Goal: Transaction & Acquisition: Purchase product/service

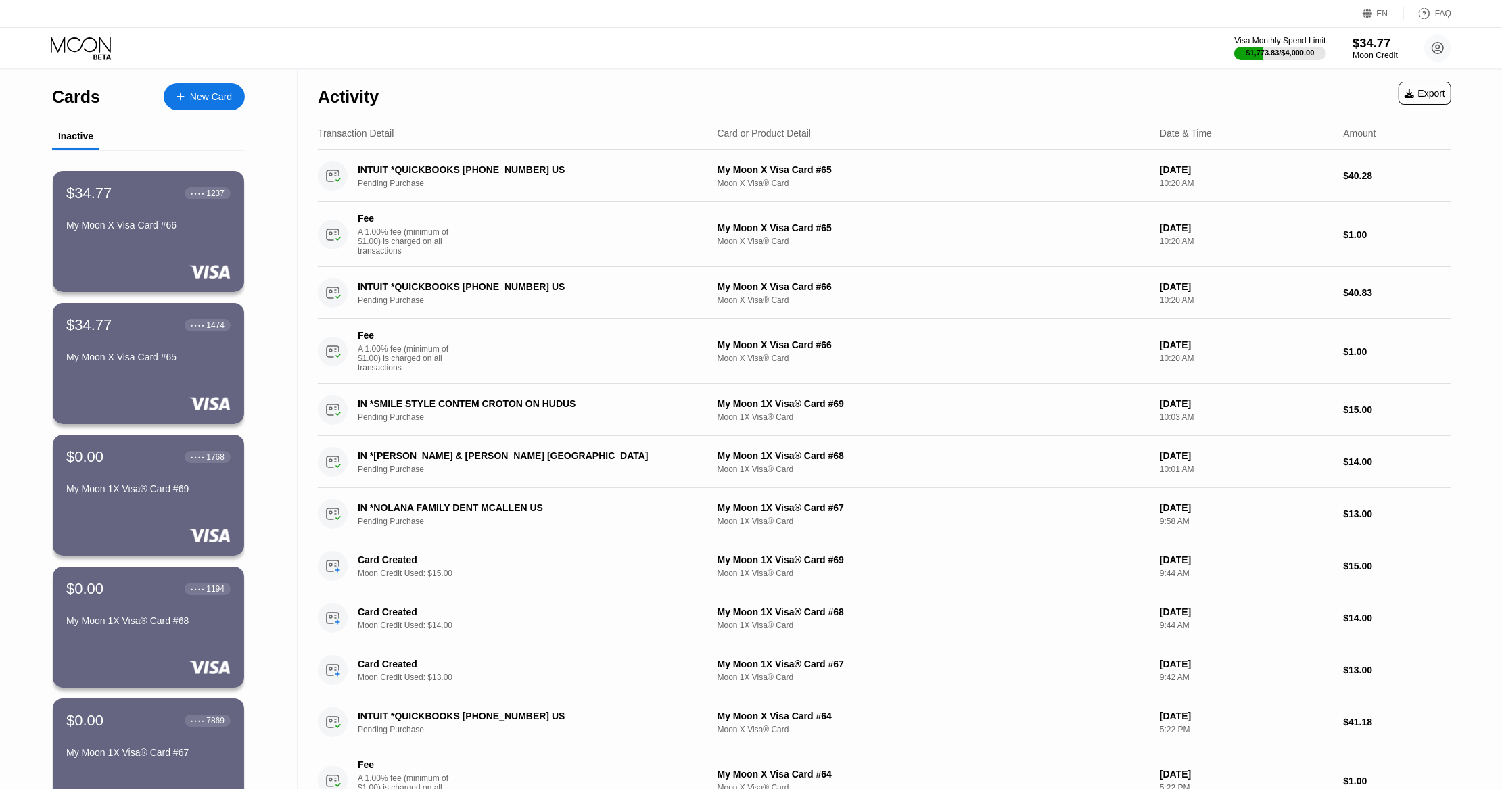
click at [1377, 49] on div "$34.77" at bounding box center [1375, 43] width 45 height 14
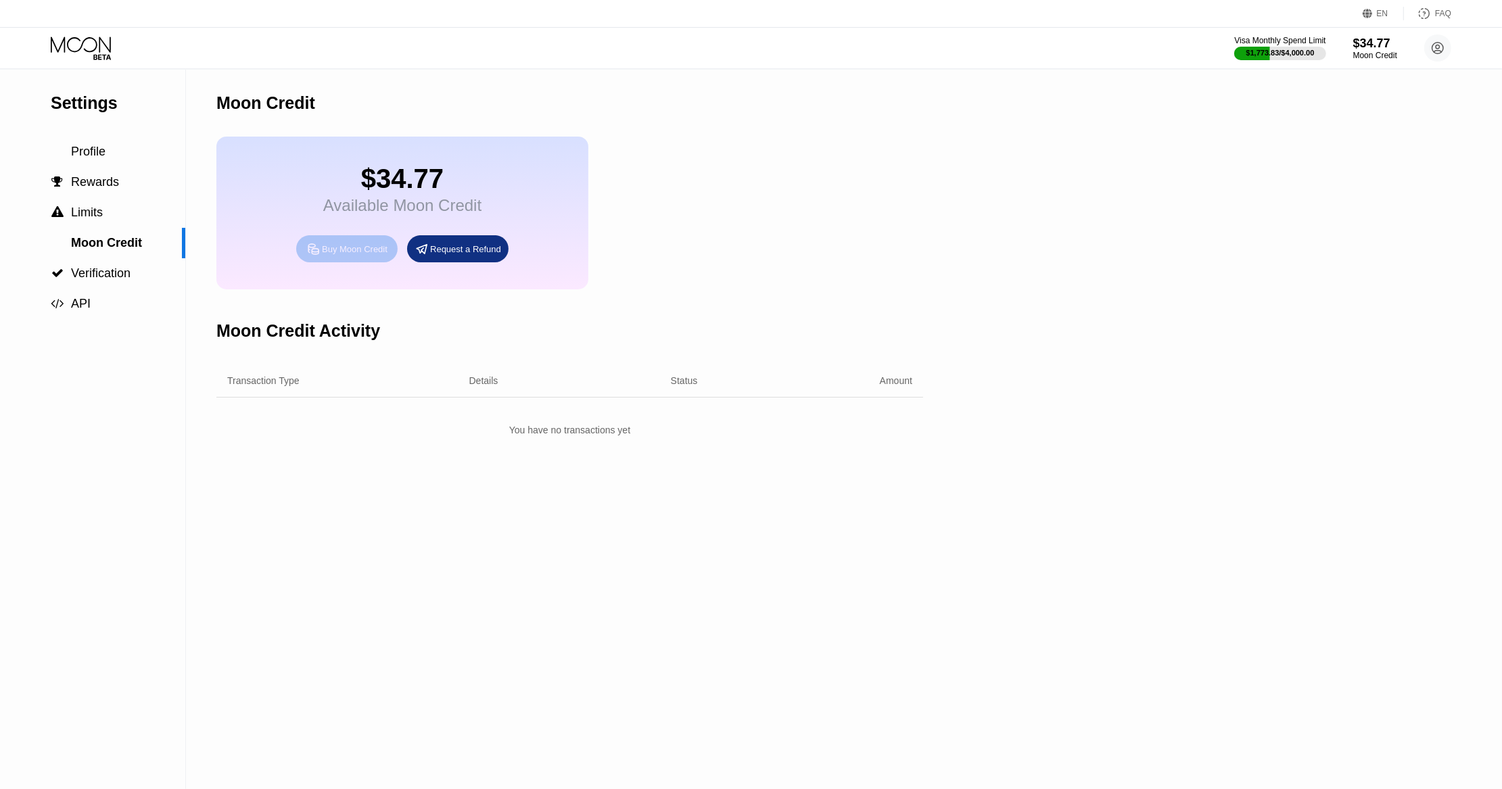
click at [352, 262] on div "Buy Moon Credit" at bounding box center [346, 248] width 101 height 27
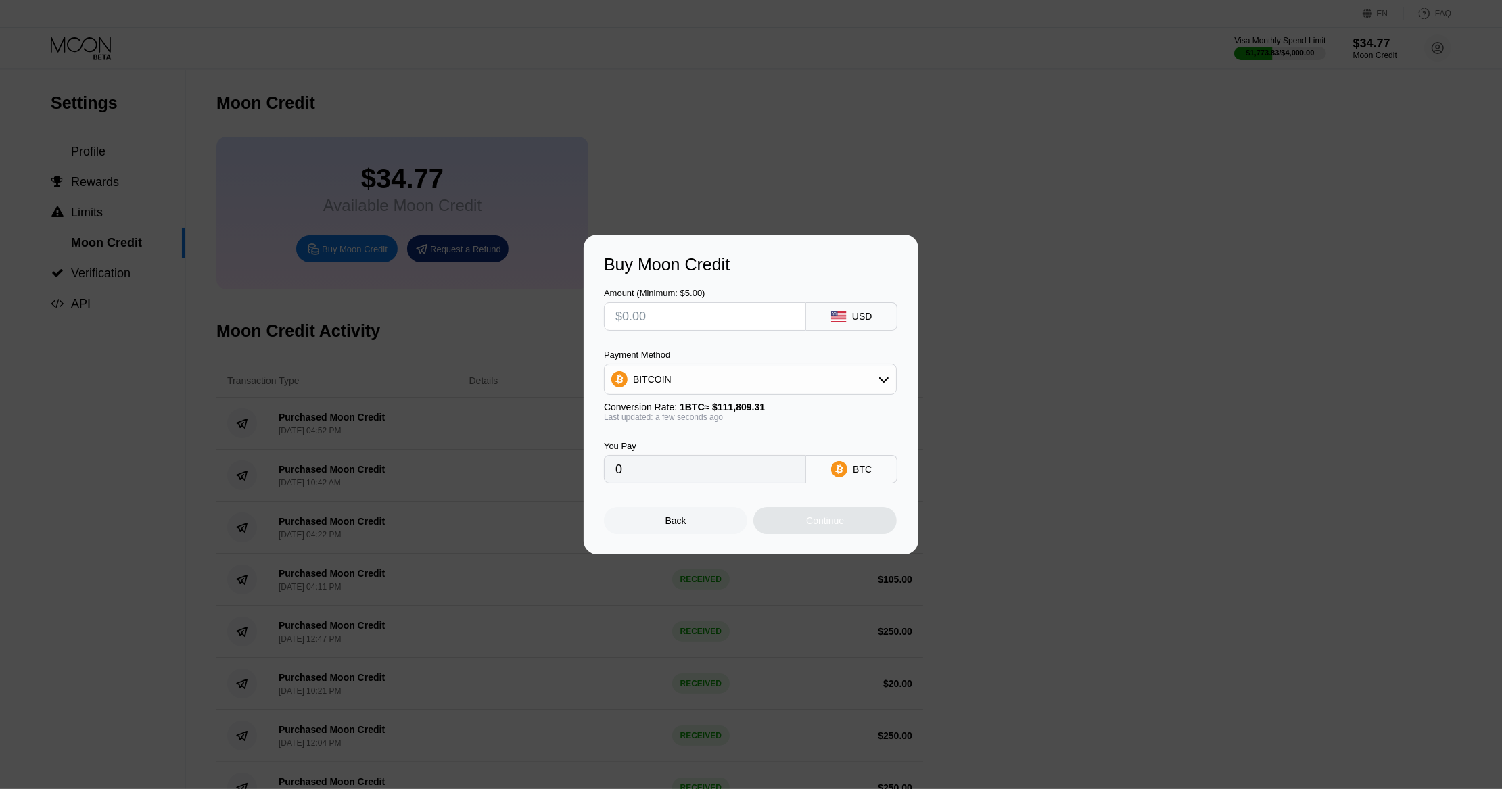
click at [691, 325] on input "text" at bounding box center [705, 316] width 179 height 27
type input "$500"
type input "0.00447190"
type input "$500"
click at [705, 392] on div "BITCOIN" at bounding box center [751, 379] width 292 height 27
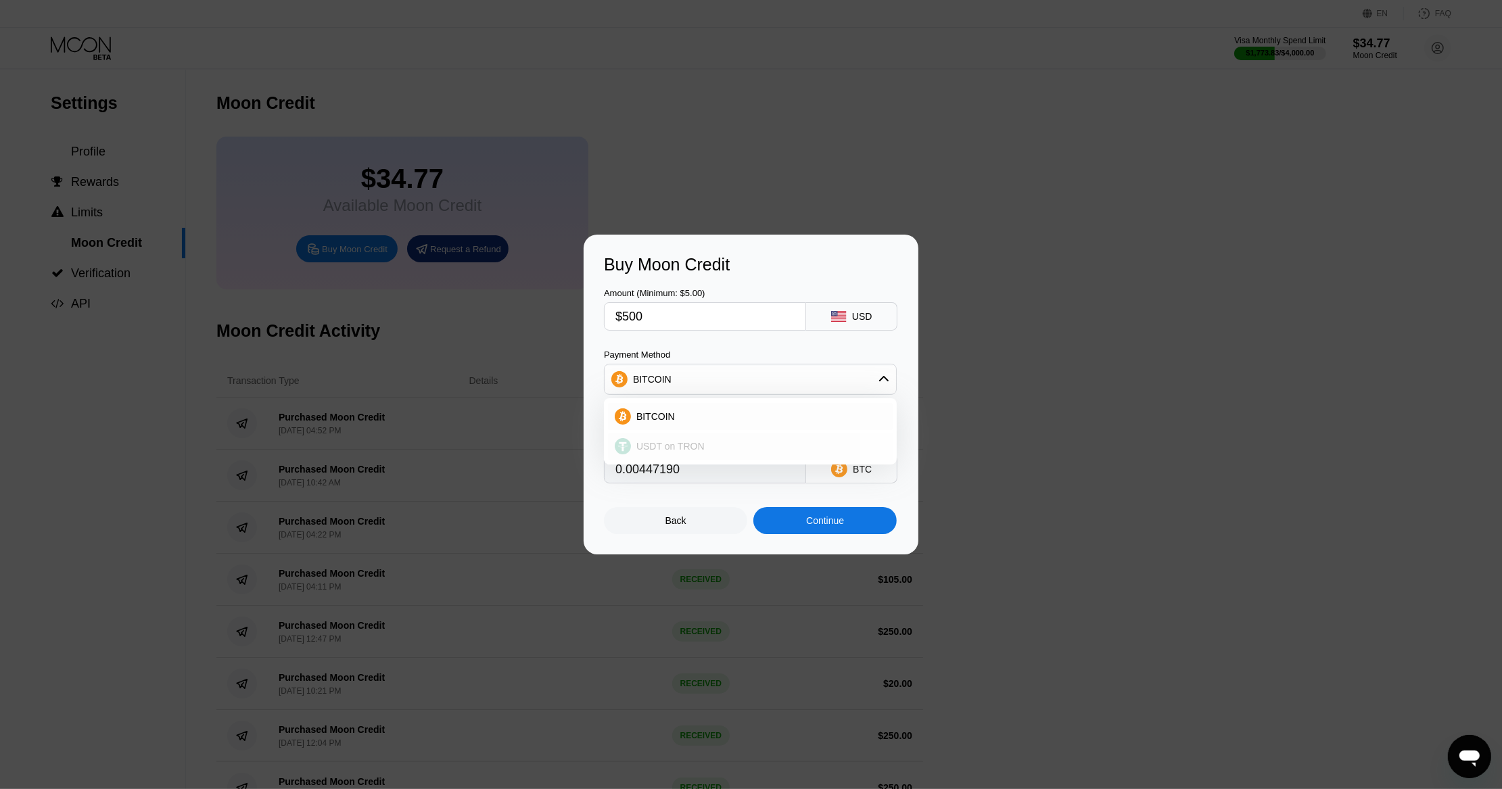
click at [695, 448] on span "USDT on TRON" at bounding box center [671, 446] width 68 height 11
type input "505.05"
drag, startPoint x: 697, startPoint y: 317, endPoint x: 530, endPoint y: 310, distance: 167.9
click at [530, 310] on div "Buy Moon Credit Amount (Minimum: $5.00) $500 USD Payment Method USDT on TRON Co…" at bounding box center [751, 395] width 1502 height 320
type input "$6"
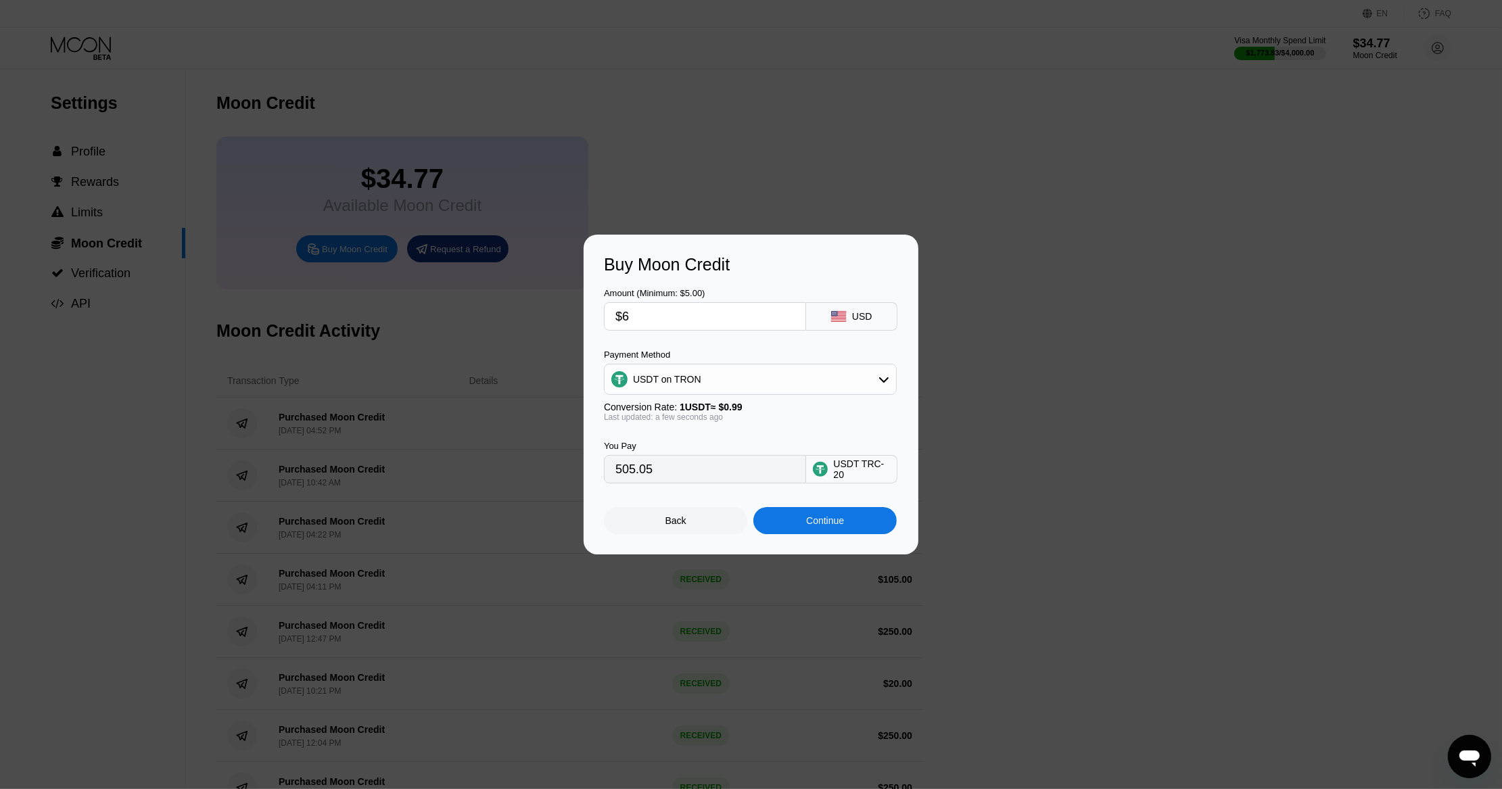
type input "6.06"
type input "$600"
type input "606.06"
click at [824, 526] on div "Continue" at bounding box center [825, 520] width 38 height 11
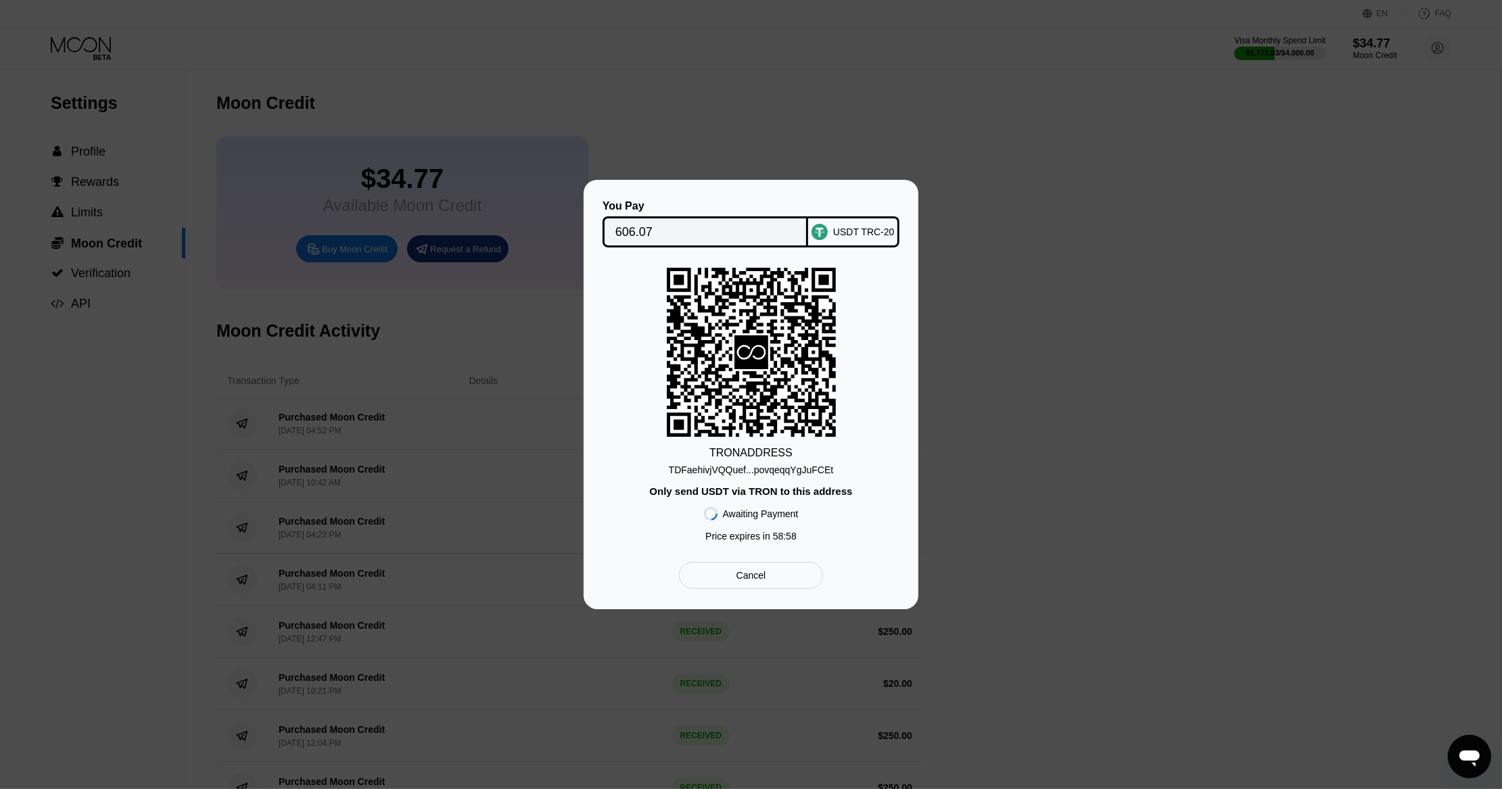
click at [763, 471] on div "TDFaehivjVQQuef...povqeqqYgJuFCEt" at bounding box center [751, 470] width 165 height 11
click at [777, 472] on div "TDFaehivjVQQuef...povqeqqYgJuFCEt" at bounding box center [751, 470] width 165 height 11
click at [775, 465] on div "TDFaehivjVQQuef...povqeqqYgJuFCEt" at bounding box center [751, 470] width 165 height 11
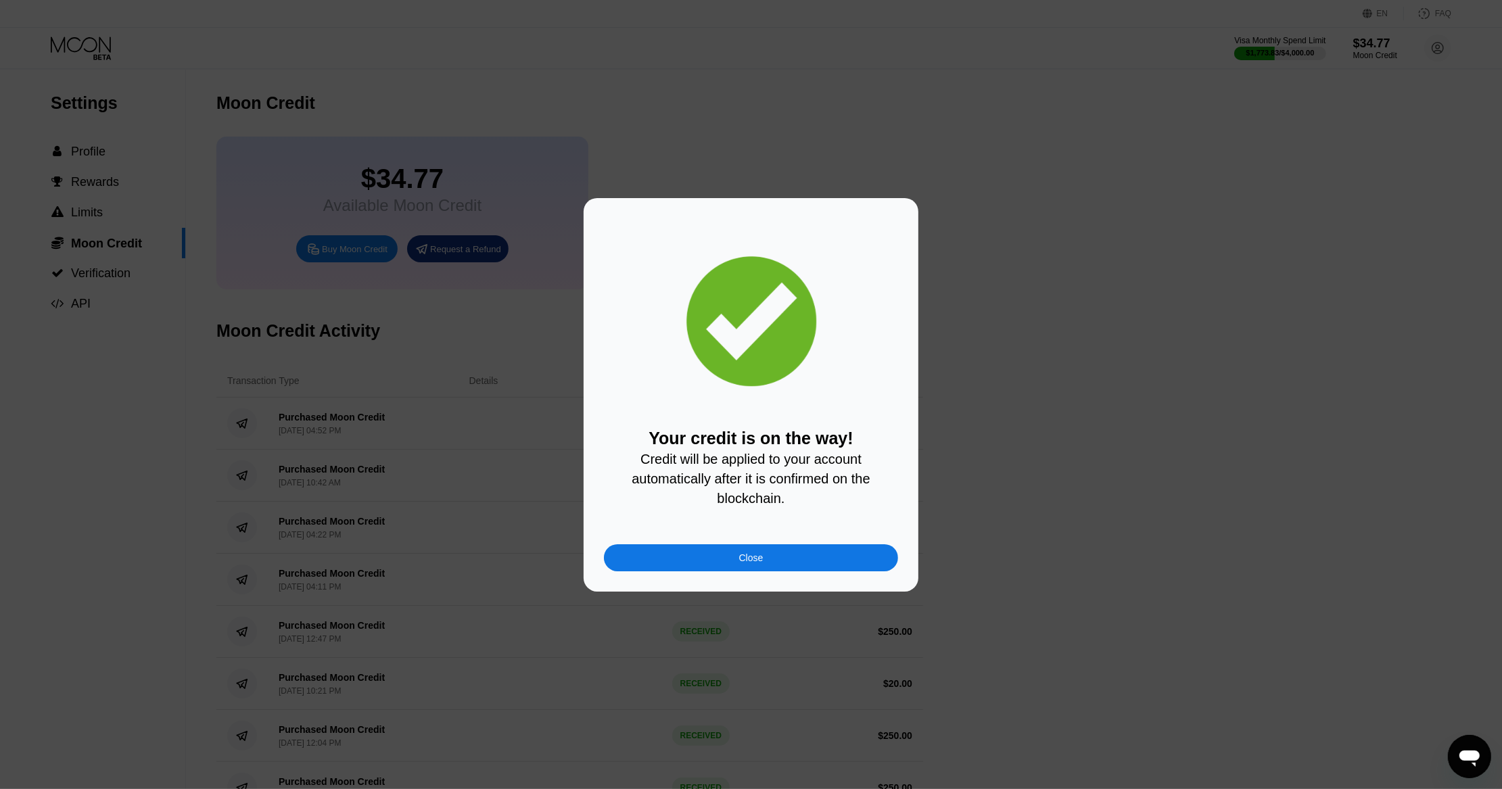
click at [802, 572] on div "Close" at bounding box center [751, 558] width 294 height 27
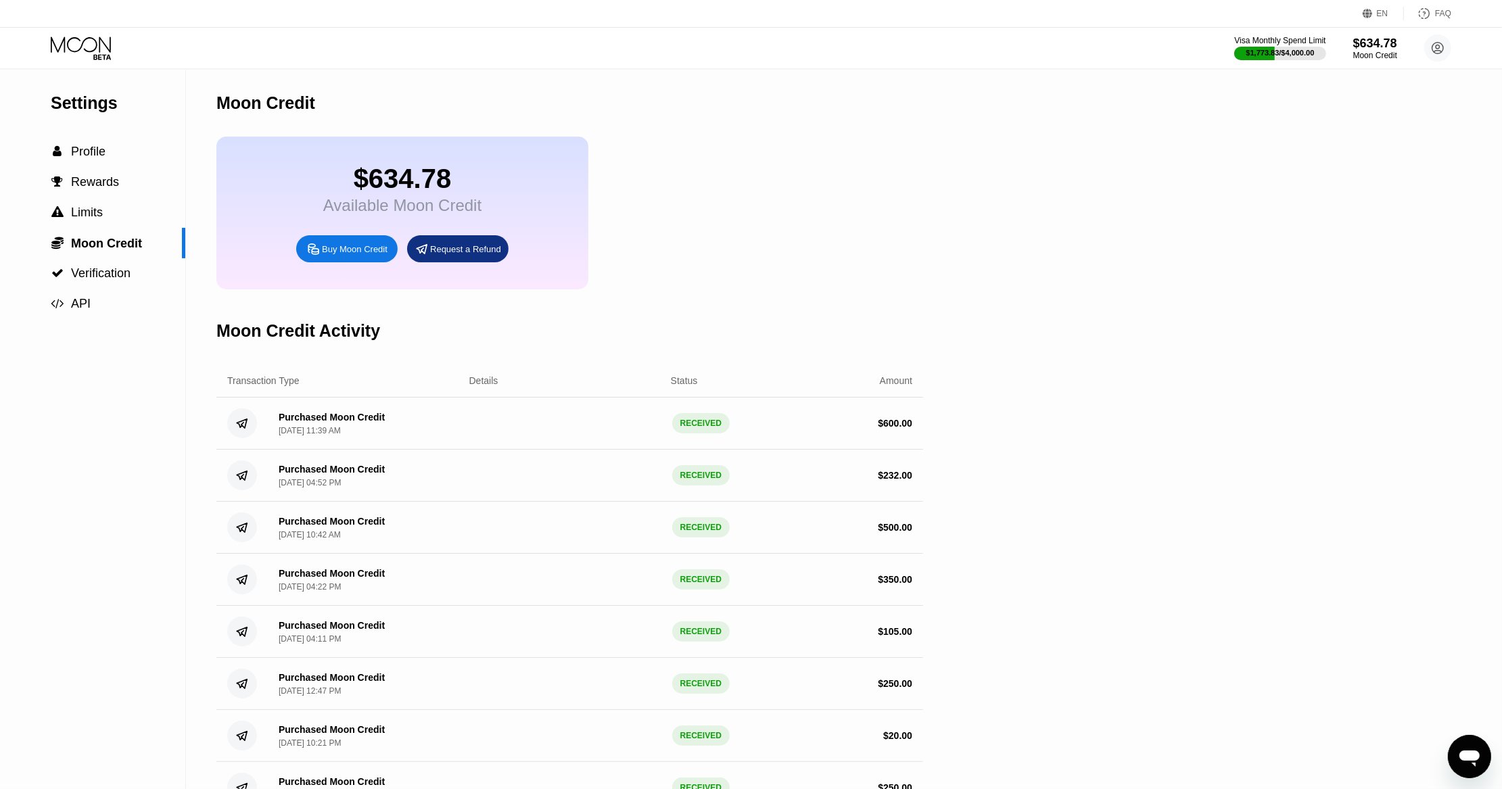
click at [78, 48] on icon at bounding box center [82, 49] width 63 height 24
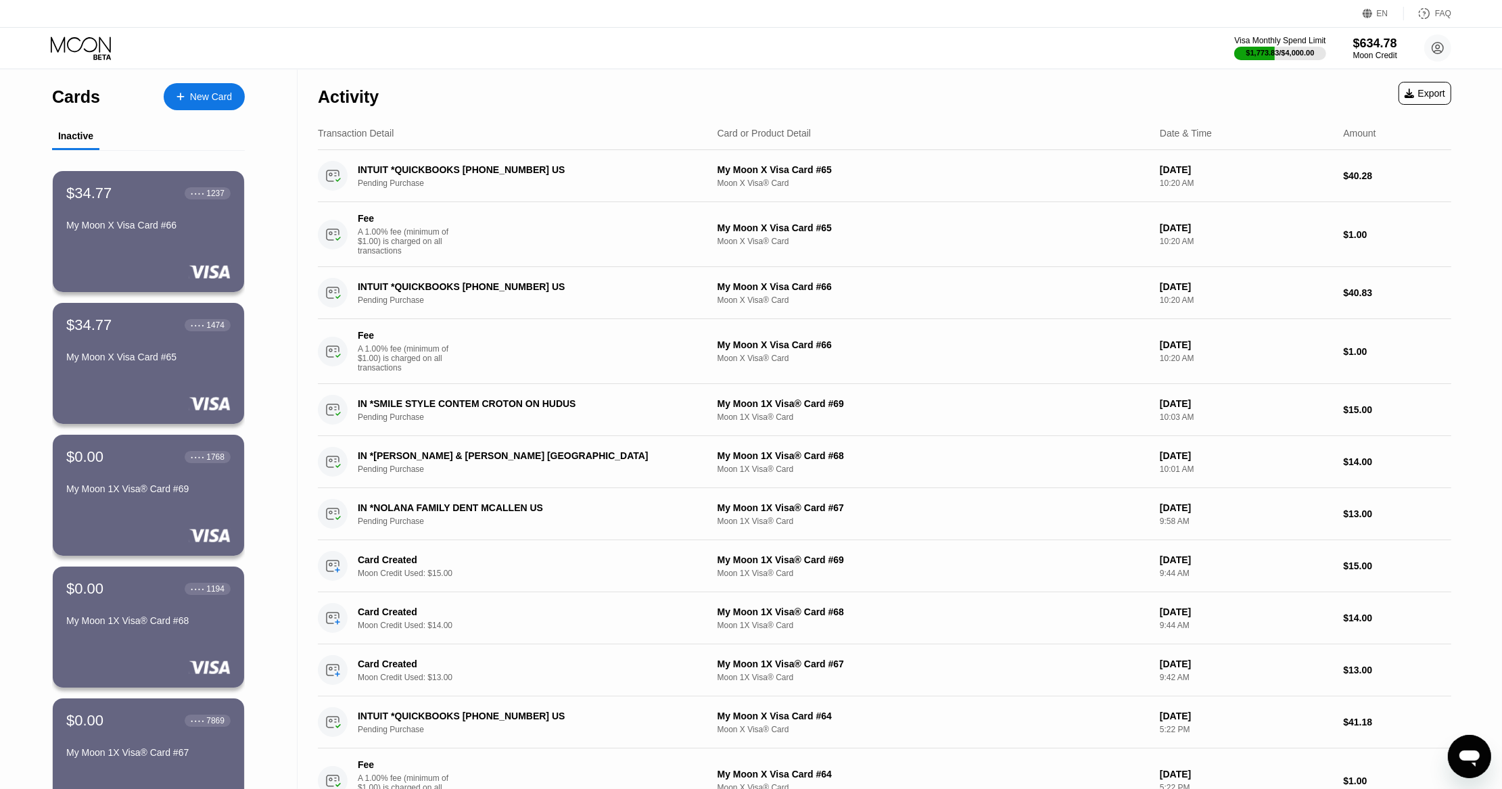
click at [187, 92] on div at bounding box center [187, 96] width 5 height 11
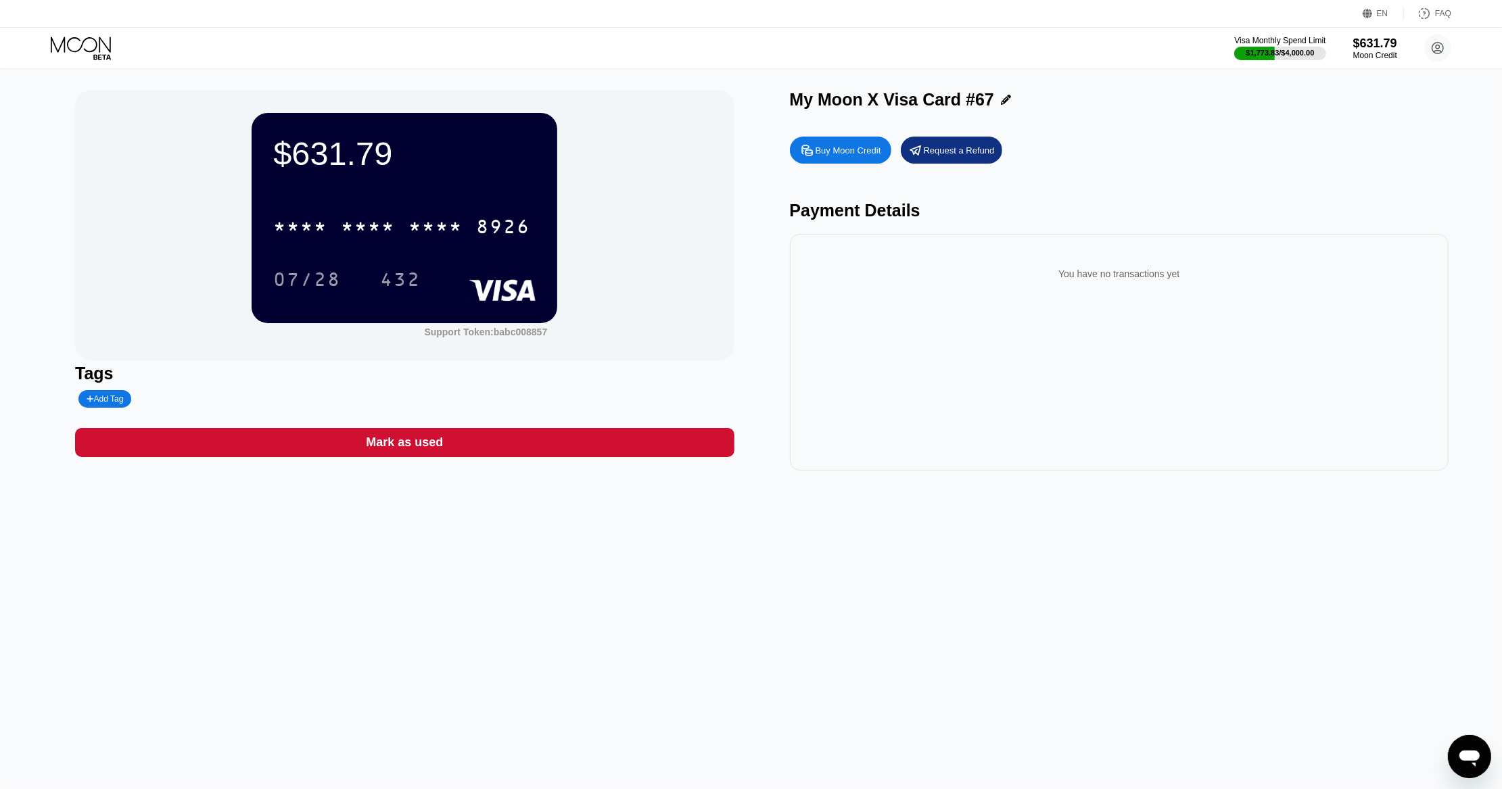
click at [460, 216] on div "* * * * * * * * * * * * 8926" at bounding box center [401, 227] width 273 height 34
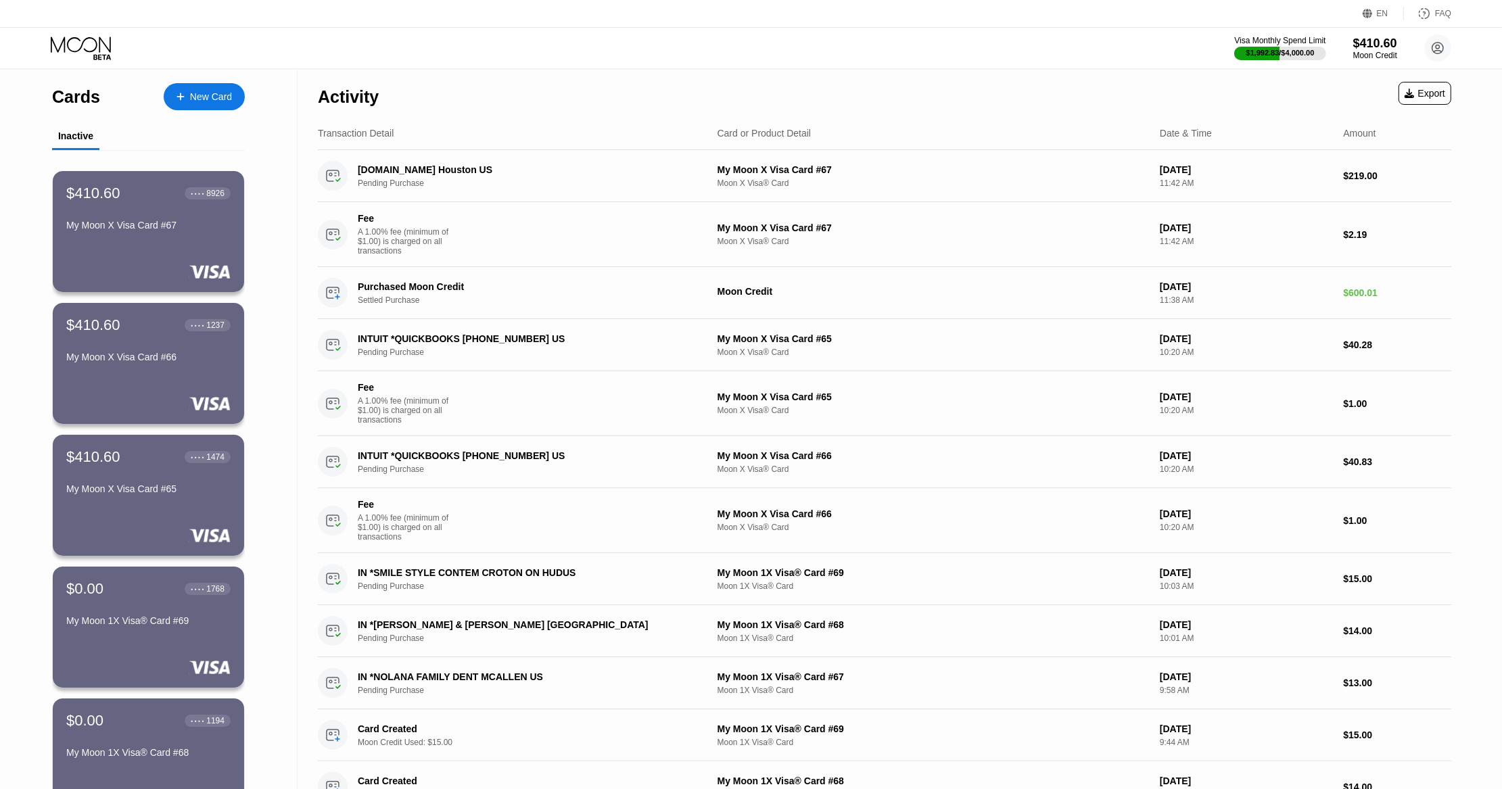
click at [207, 92] on div "New Card" at bounding box center [211, 96] width 42 height 11
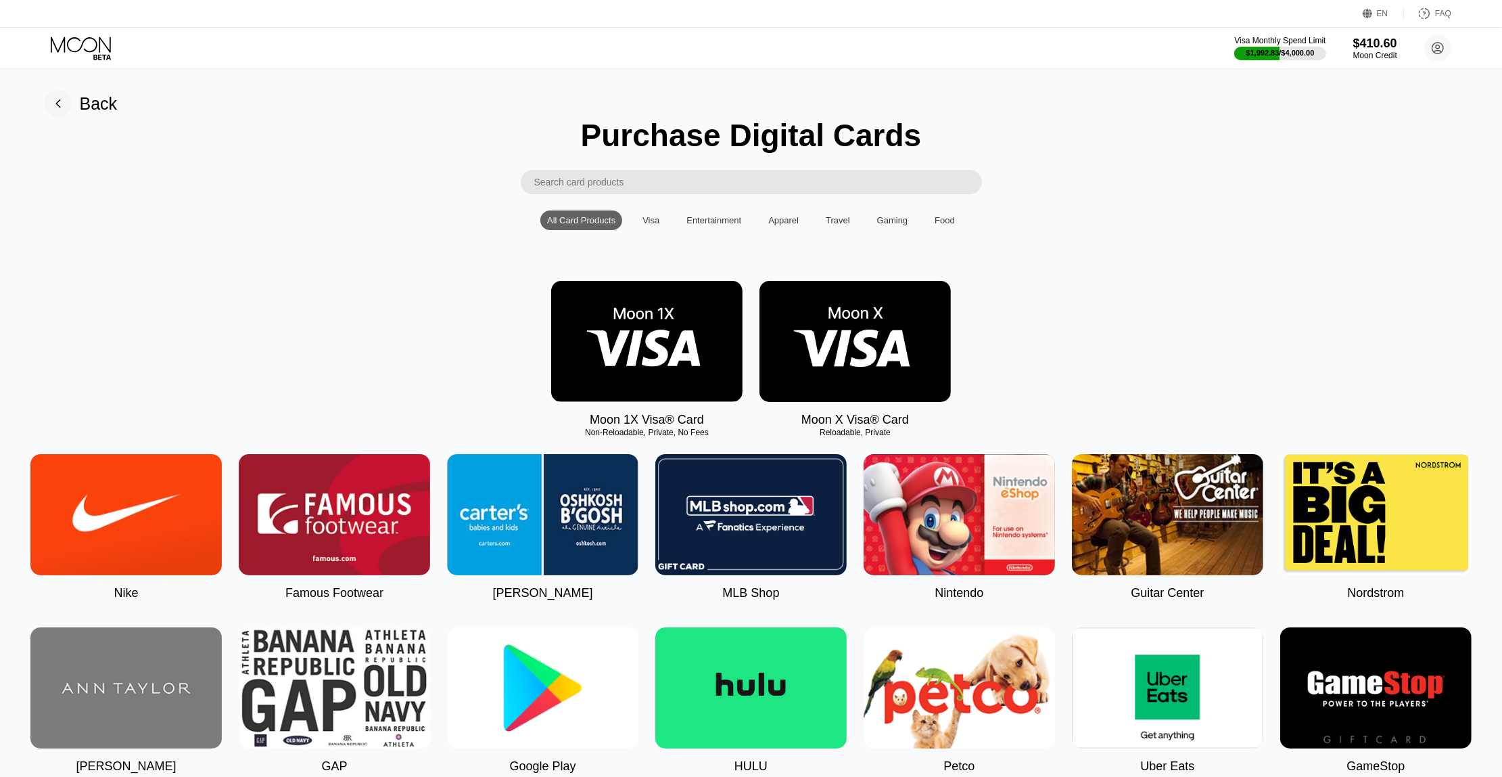
click at [887, 362] on img at bounding box center [855, 341] width 191 height 121
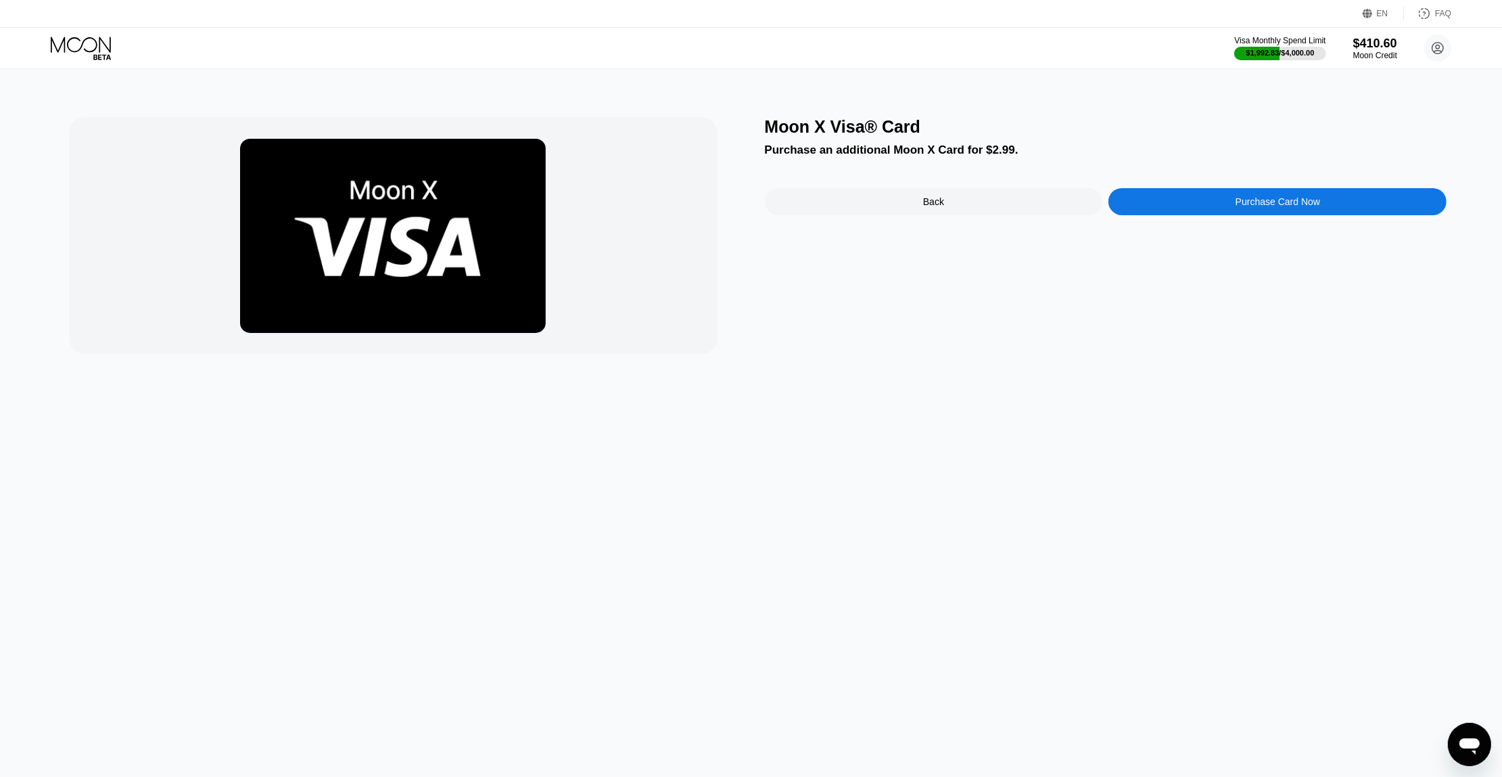
click at [1178, 198] on div "Purchase Card Now" at bounding box center [1278, 201] width 338 height 27
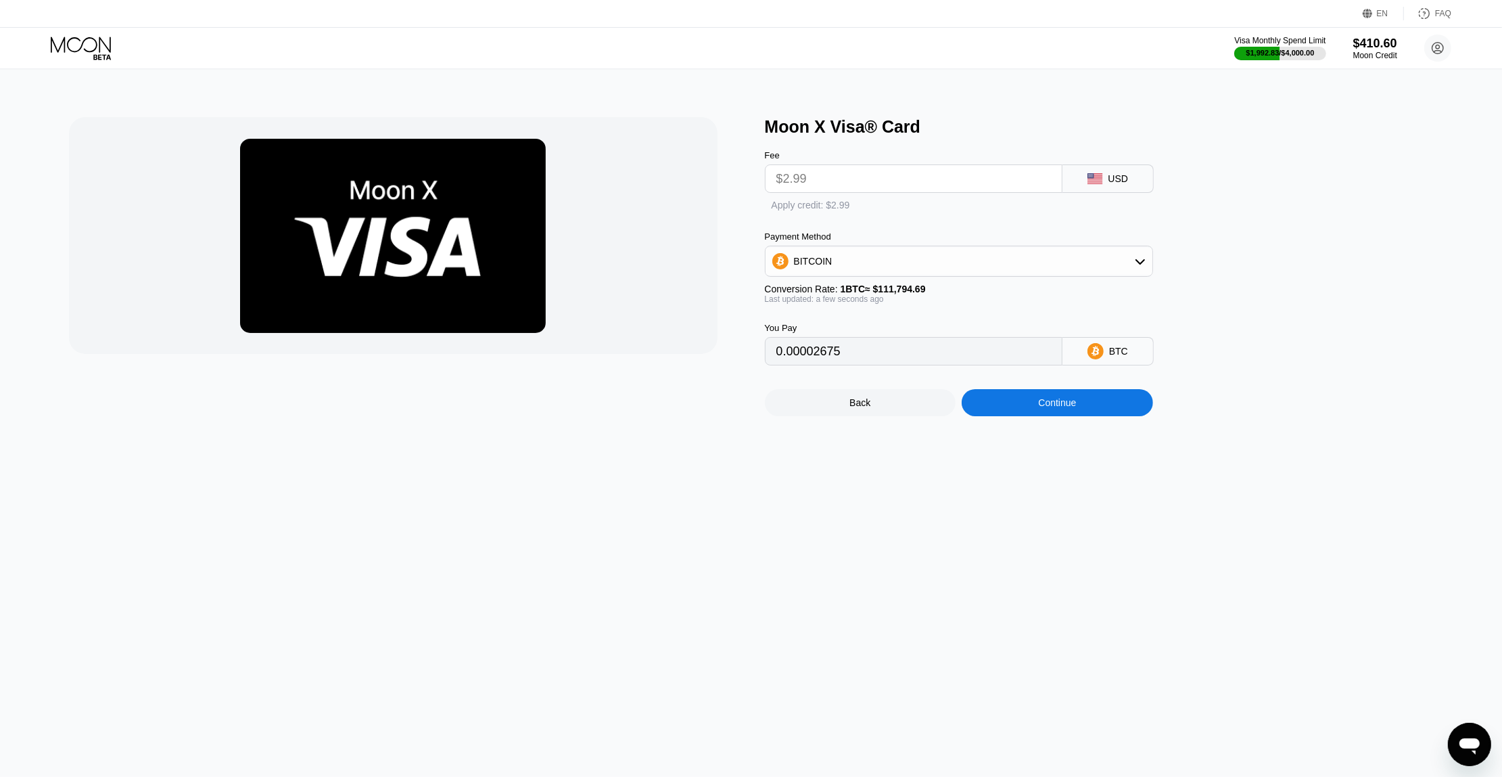
click at [972, 273] on div "BITCOIN" at bounding box center [959, 261] width 387 height 27
click at [934, 334] on div "USDT on TRON" at bounding box center [967, 328] width 350 height 11
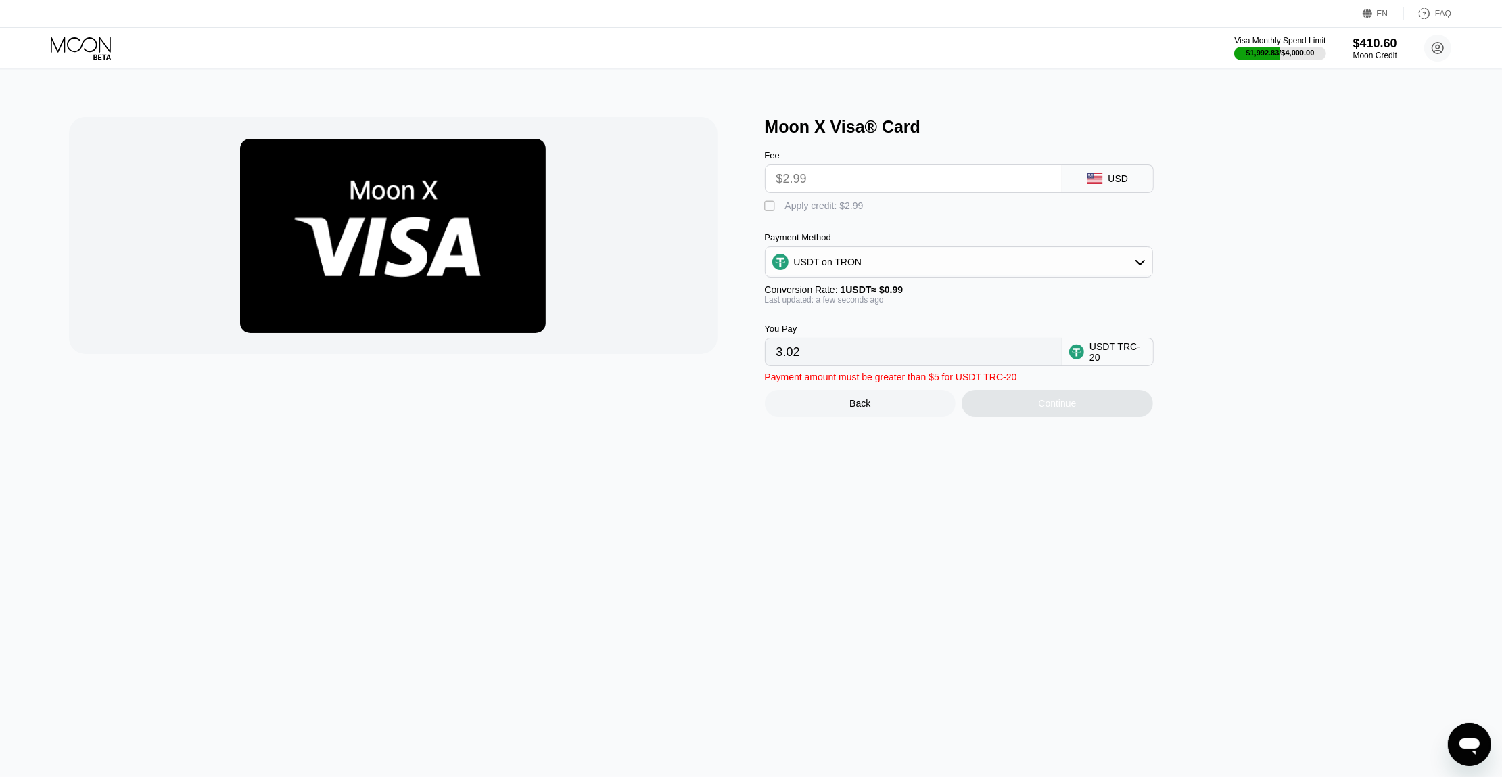
click at [904, 271] on div "USDT on TRON" at bounding box center [959, 261] width 387 height 27
click at [871, 304] on div "BITCOIN" at bounding box center [967, 299] width 350 height 11
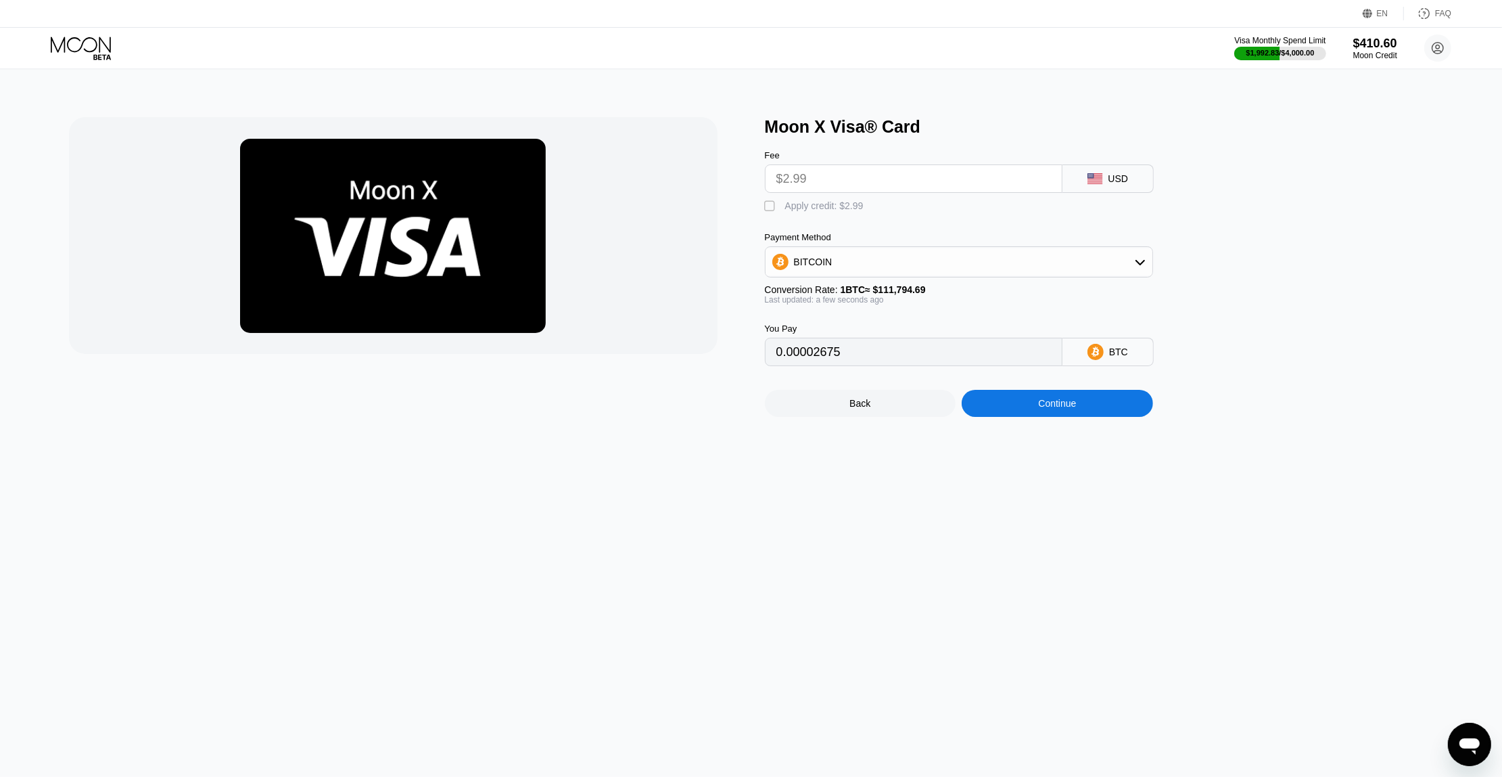
click at [816, 211] on div "Apply credit: $2.99" at bounding box center [824, 205] width 78 height 11
type input "0"
click at [1009, 411] on div "Continue" at bounding box center [1057, 403] width 191 height 27
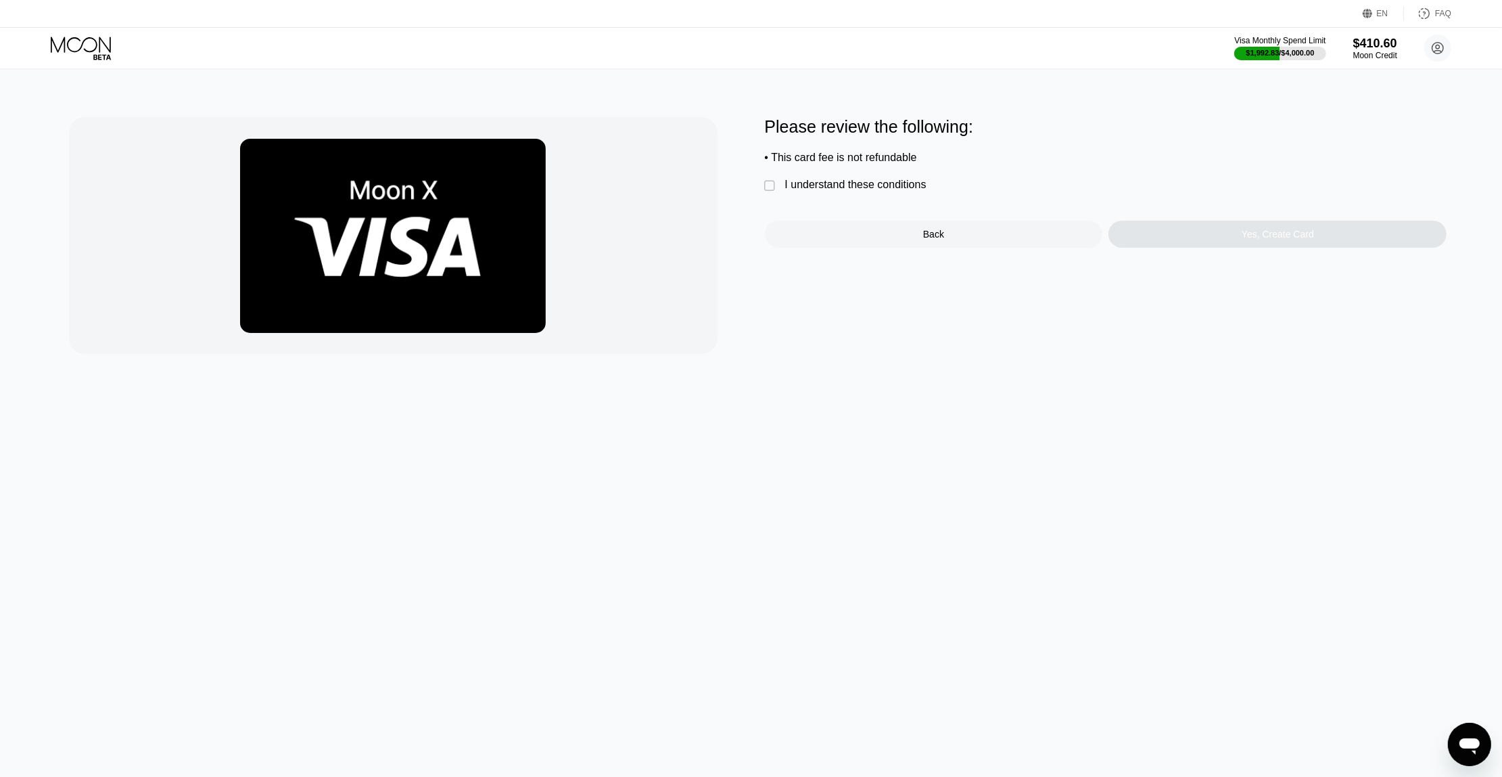
click at [887, 186] on div "I understand these conditions" at bounding box center [855, 185] width 141 height 12
click at [1214, 245] on div "Yes, Create Card" at bounding box center [1278, 234] width 338 height 27
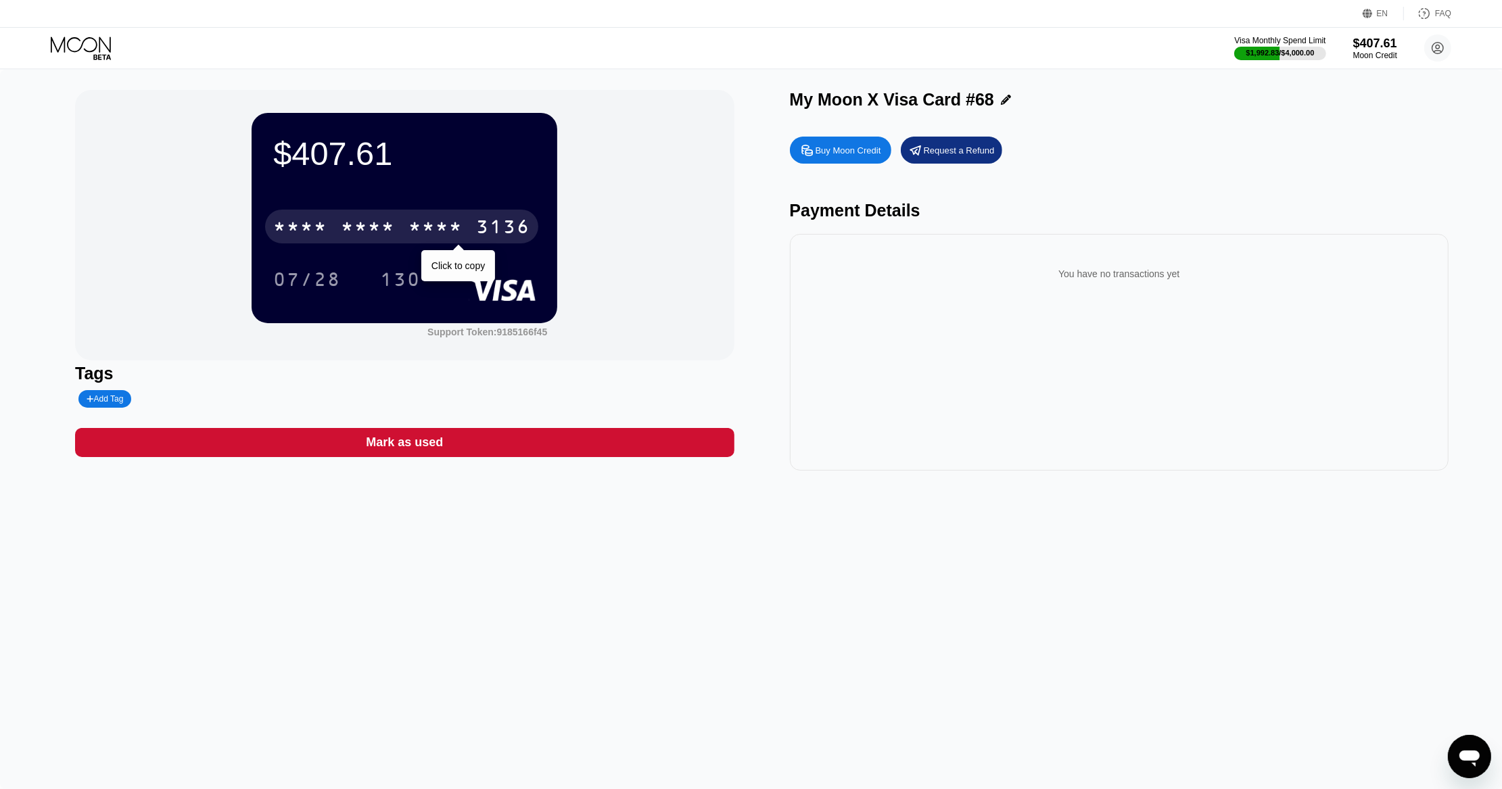
click at [440, 227] on div "* * * *" at bounding box center [436, 229] width 54 height 22
